Goal: Information Seeking & Learning: Learn about a topic

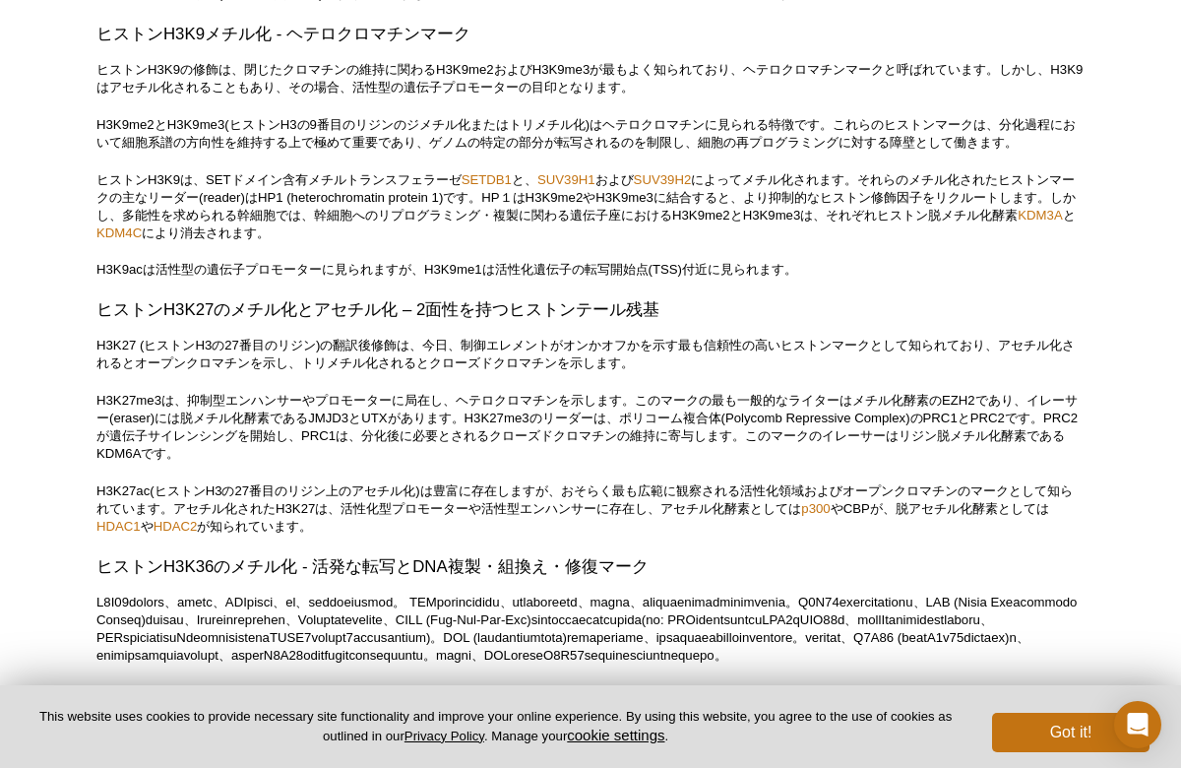
scroll to position [4086, 0]
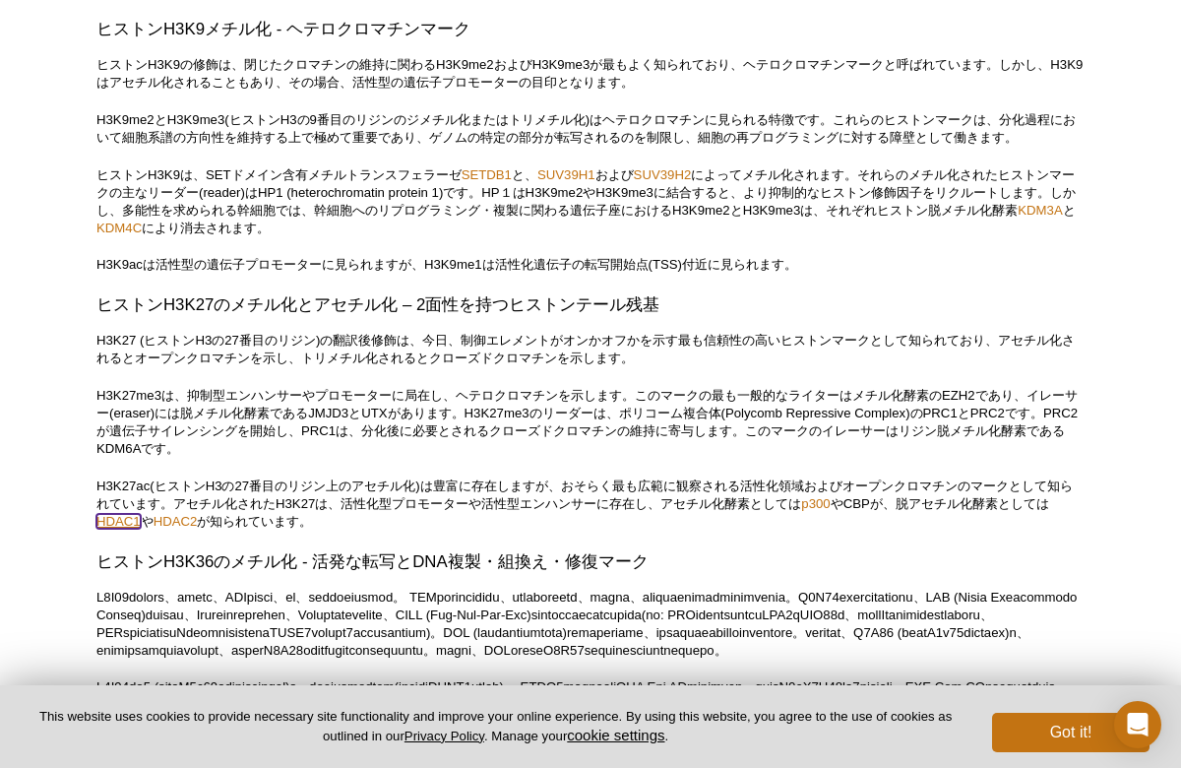
click at [133, 529] on link "HDAC1" at bounding box center [118, 521] width 44 height 15
click at [187, 529] on link "HDAC2" at bounding box center [176, 521] width 44 height 15
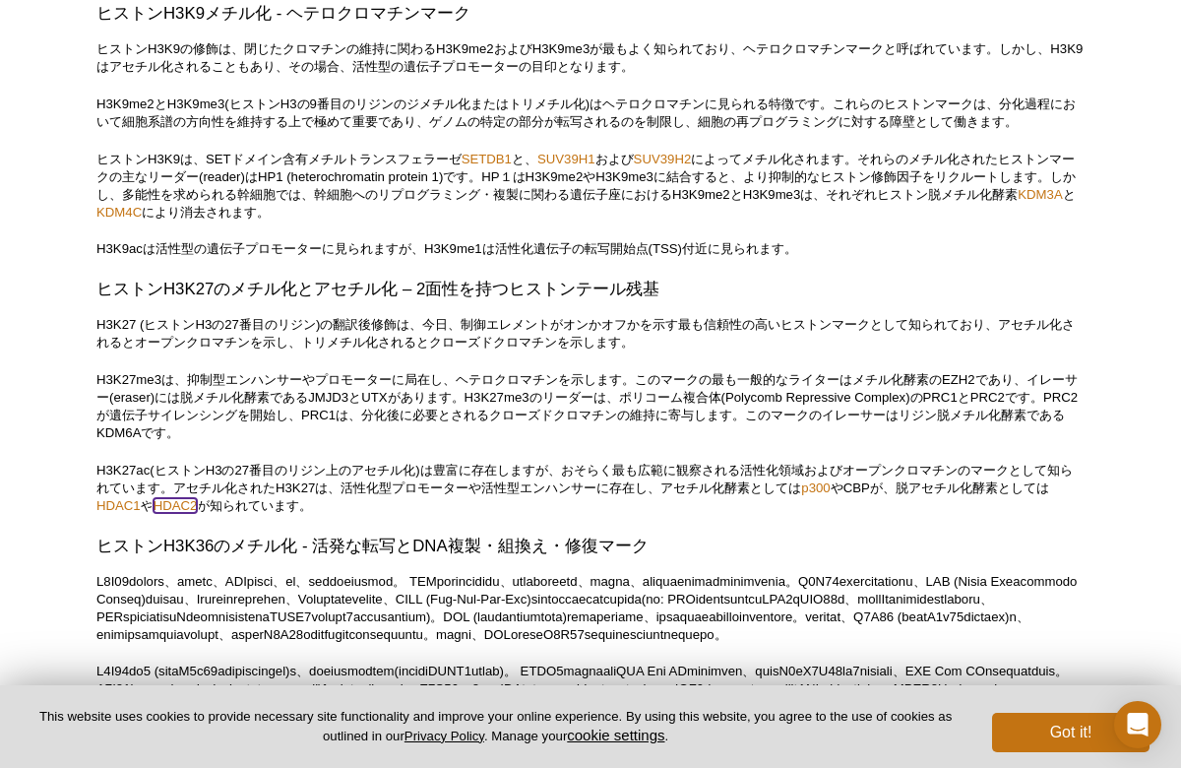
scroll to position [4107, 0]
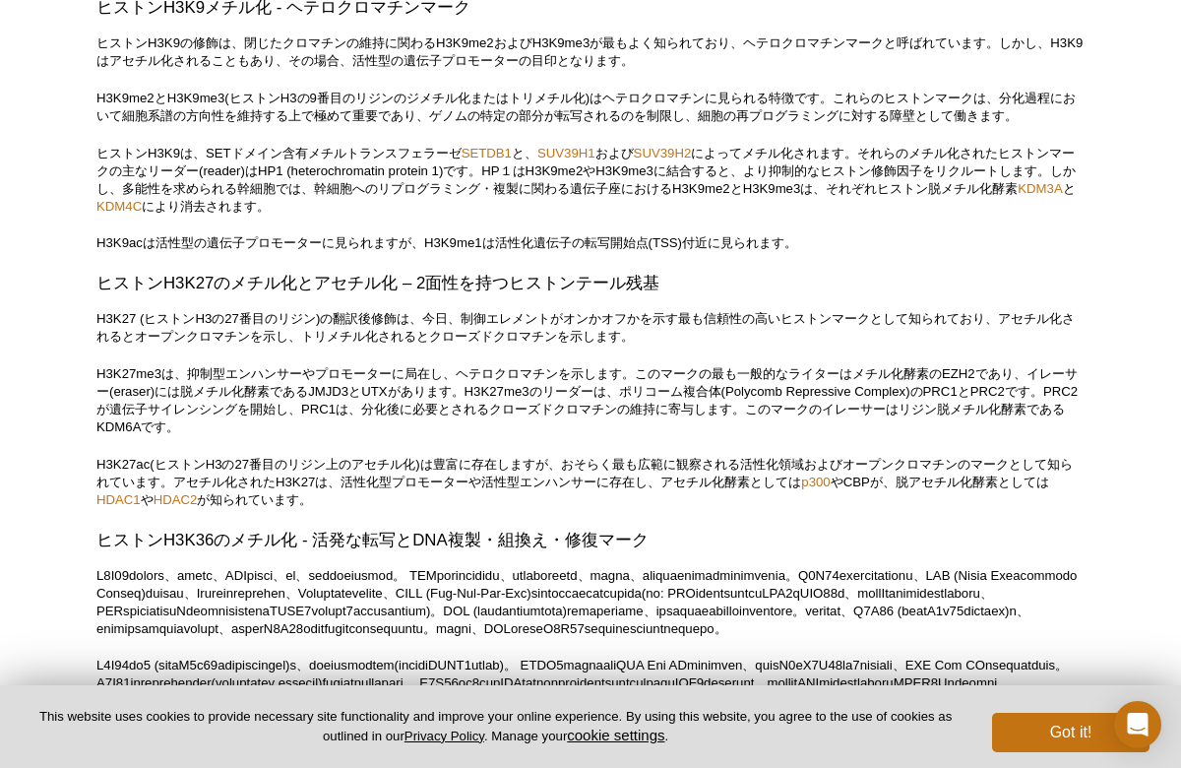
click at [278, 436] on p "H3K27me3は、抑制型エンハンサーやプロモーターに局在し、ヘテロクロマチンを示します。このマークの最も一般的なライターはメチル化酵素のEZH2であり、イレ…" at bounding box center [590, 400] width 988 height 71
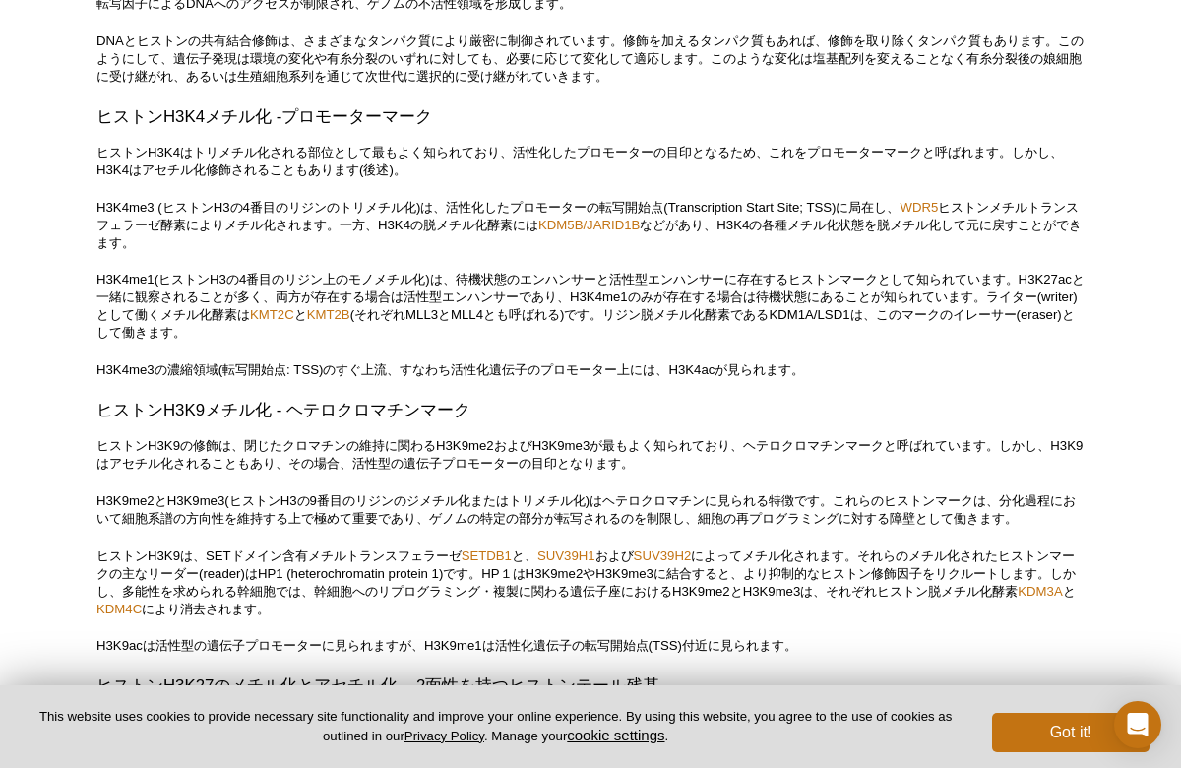
scroll to position [3700, 0]
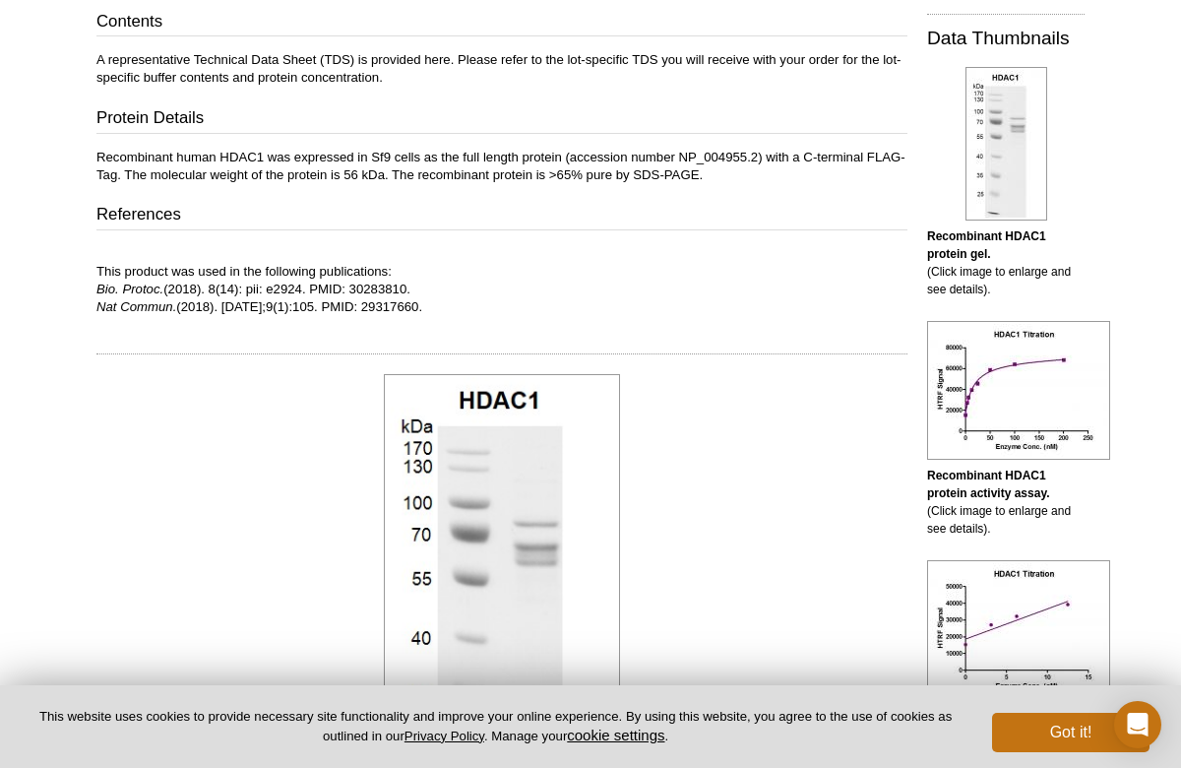
scroll to position [447, 0]
